Goal: Navigation & Orientation: Understand site structure

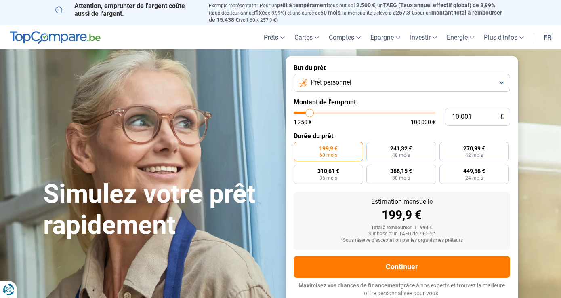
click at [61, 40] on img at bounding box center [55, 37] width 91 height 13
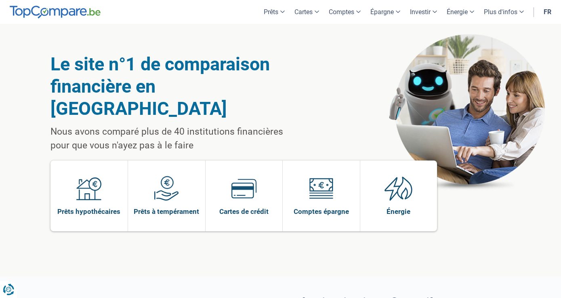
click at [305, 109] on div "Le site n°1 de comparaison financière en [GEOGRAPHIC_DATA] Nous avons comparé p…" at bounding box center [281, 150] width 461 height 253
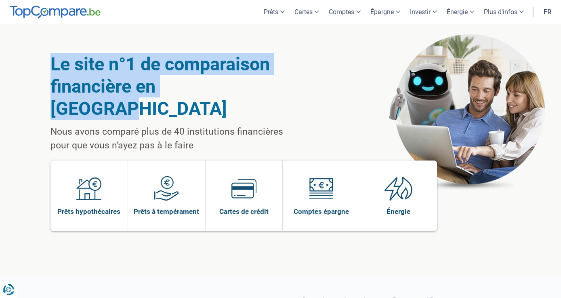
drag, startPoint x: 54, startPoint y: 64, endPoint x: 232, endPoint y: 84, distance: 179.8
click at [232, 84] on h1 "Le site n°1 de comparaison financière en [GEOGRAPHIC_DATA]" at bounding box center [177, 86] width 253 height 67
copy h1 "Le site n°1 de comparaison financière en [GEOGRAPHIC_DATA]"
click at [510, 60] on link "À propos" at bounding box center [520, 64] width 58 height 14
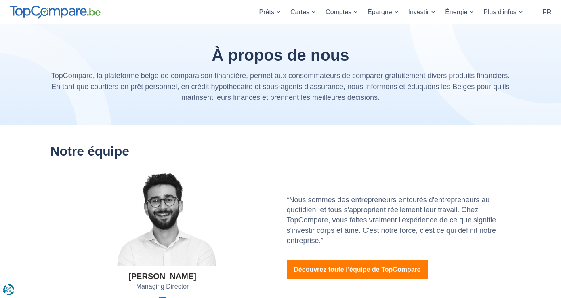
click at [220, 282] on div "[PERSON_NAME] Managing Director" at bounding box center [163, 237] width 224 height 133
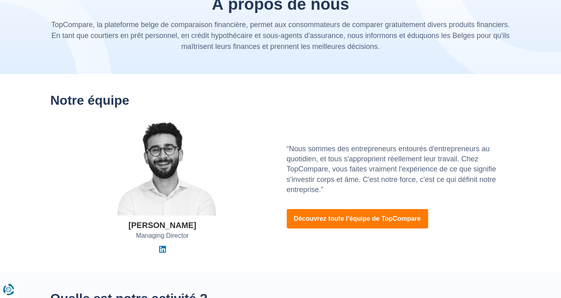
scroll to position [56, 0]
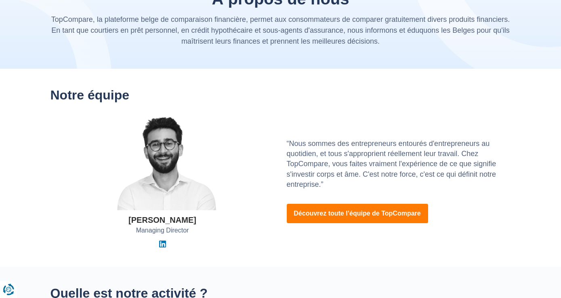
drag, startPoint x: 196, startPoint y: 224, endPoint x: 163, endPoint y: 221, distance: 33.2
click at [163, 221] on div "[PERSON_NAME] Managing Director" at bounding box center [163, 180] width 224 height 133
copy div "[PERSON_NAME]"
click at [172, 231] on span "Managing Director" at bounding box center [162, 230] width 53 height 9
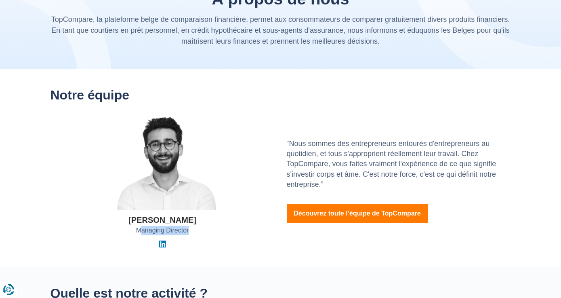
click at [172, 231] on span "Managing Director" at bounding box center [162, 230] width 53 height 9
copy div "Managing Director"
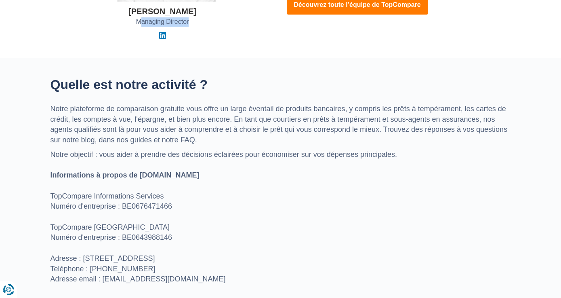
scroll to position [259, 0]
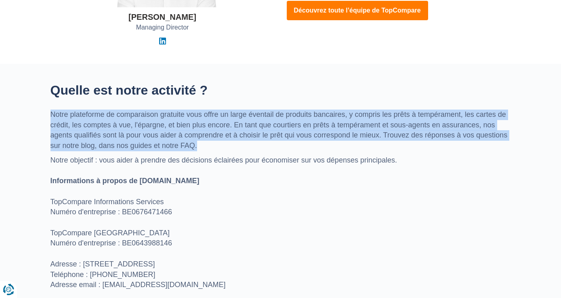
drag, startPoint x: 202, startPoint y: 143, endPoint x: 35, endPoint y: 113, distance: 170.0
click at [35, 113] on section "Quelle est notre activité ? Notre plateforme de comparaison gratuite vous offre…" at bounding box center [280, 187] width 561 height 246
copy p "Notre plateforme de comparaison gratuite vous offre un large éventail de produi…"
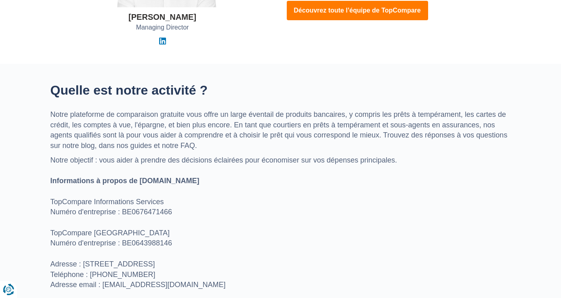
click at [418, 153] on div "Quelle est notre activité ? Notre plateforme de comparaison gratuite vous offre…" at bounding box center [280, 186] width 473 height 207
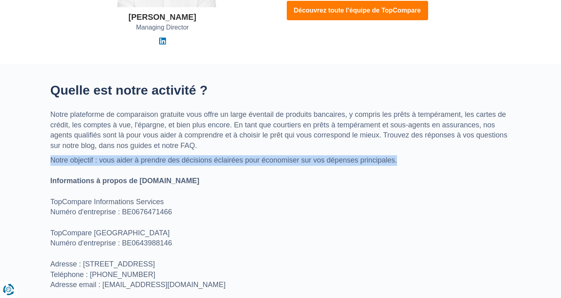
drag, startPoint x: 400, startPoint y: 159, endPoint x: 42, endPoint y: 156, distance: 358.4
click at [42, 156] on section "Quelle est notre activité ? Notre plateforme de comparaison gratuite vous offre…" at bounding box center [280, 187] width 561 height 246
copy p "Notre objectif : vous aider à prendre des décisions éclairées pour économiser s…"
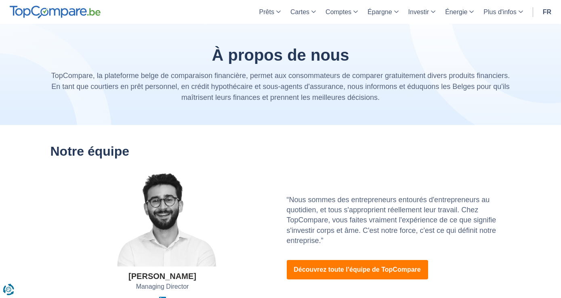
scroll to position [0, 0]
click at [488, 147] on h2 "Notre équipe" at bounding box center [281, 151] width 461 height 14
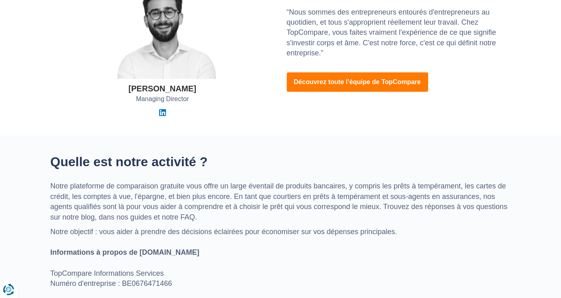
scroll to position [191, 0]
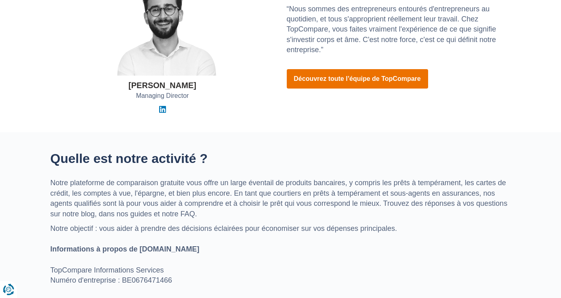
click at [364, 87] on link "Découvrez toute l’équipe de TopCompare" at bounding box center [357, 78] width 141 height 19
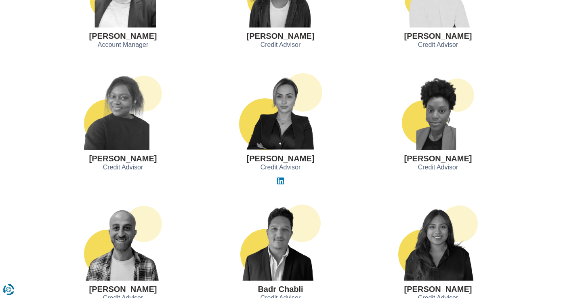
scroll to position [661, 0]
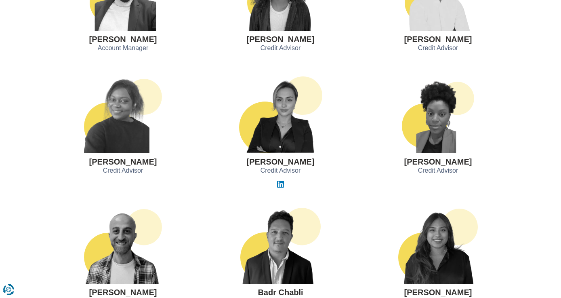
drag, startPoint x: 474, startPoint y: 161, endPoint x: 406, endPoint y: 164, distance: 67.9
click at [406, 164] on div "Cindy Laguerre Credit Advisor" at bounding box center [438, 127] width 145 height 103
copy h3 "Cindy Laguerre"
click at [295, 159] on h3 "Dafina Haziri" at bounding box center [281, 161] width 68 height 9
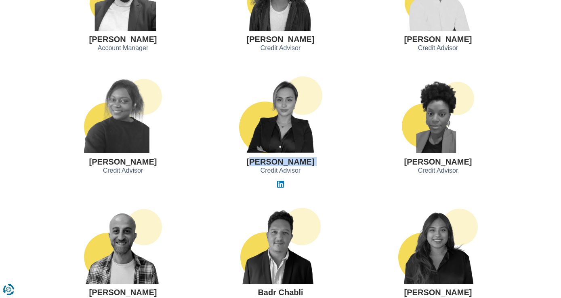
click at [295, 159] on h3 "Dafina Haziri" at bounding box center [281, 161] width 68 height 9
copy div "Dafina Haziri"
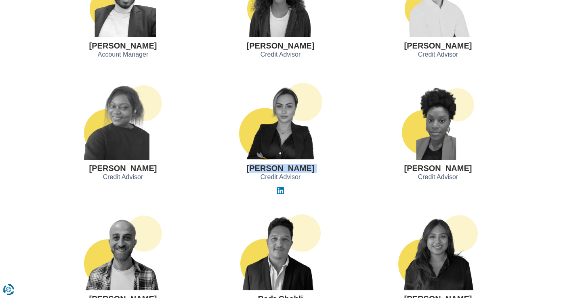
scroll to position [660, 0]
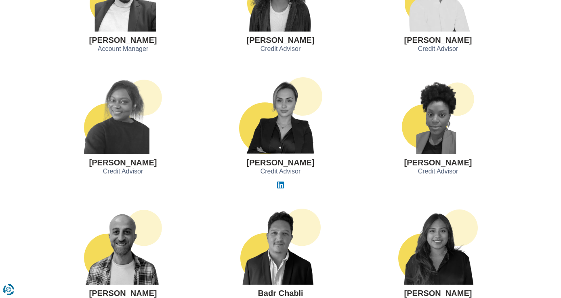
click at [157, 162] on h3 "Colombe Diabangouaya" at bounding box center [123, 162] width 68 height 9
copy div "Colombe Diabangouaya"
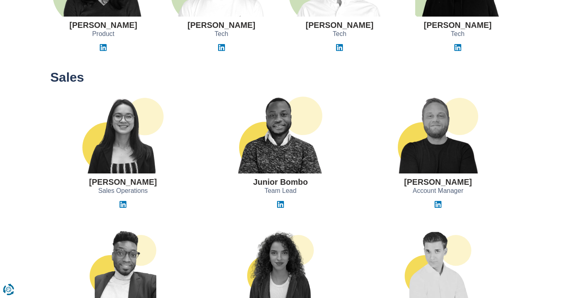
scroll to position [385, 0]
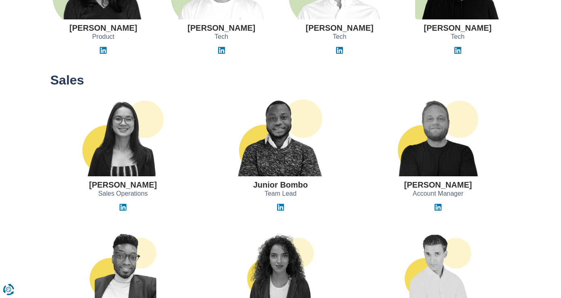
drag, startPoint x: 300, startPoint y: 192, endPoint x: 259, endPoint y: 194, distance: 40.8
click at [259, 194] on div "Junior Bombo Team Lead" at bounding box center [280, 154] width 145 height 111
copy div "Team Lead"
click at [52, 230] on div "Kevin Fonou Account Manager" at bounding box center [123, 281] width 145 height 103
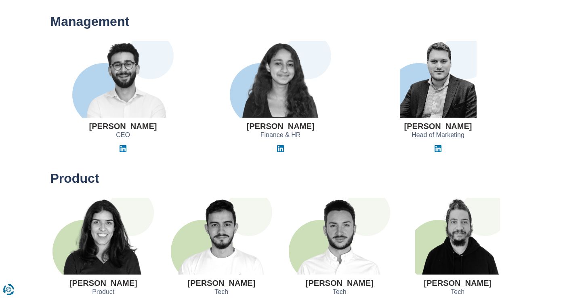
scroll to position [108, 0]
